Goal: Navigation & Orientation: Find specific page/section

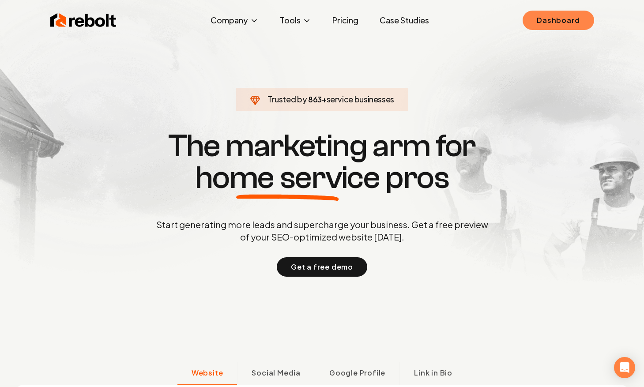
click at [532, 19] on link "Dashboard" at bounding box center [557, 20] width 71 height 19
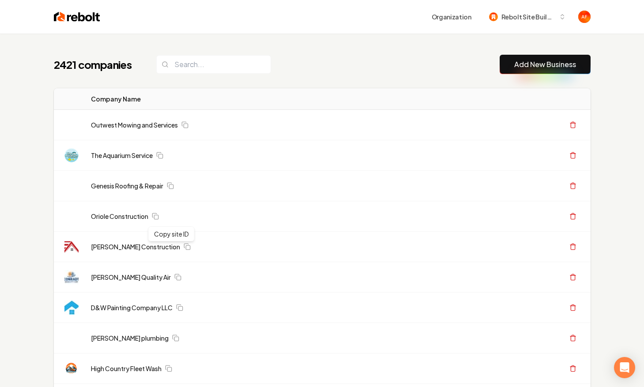
click at [80, 20] on img at bounding box center [77, 17] width 46 height 12
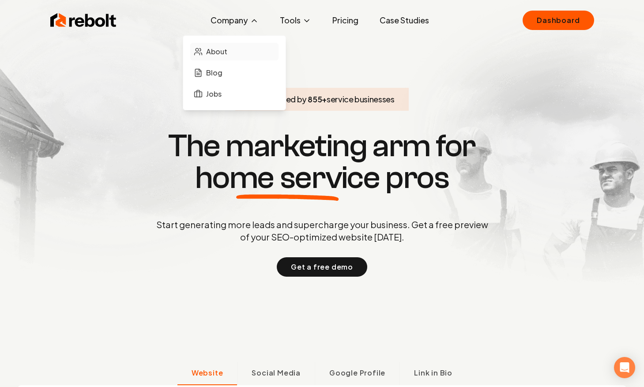
click at [227, 46] on span "About" at bounding box center [216, 51] width 21 height 11
